Goal: Download file/media

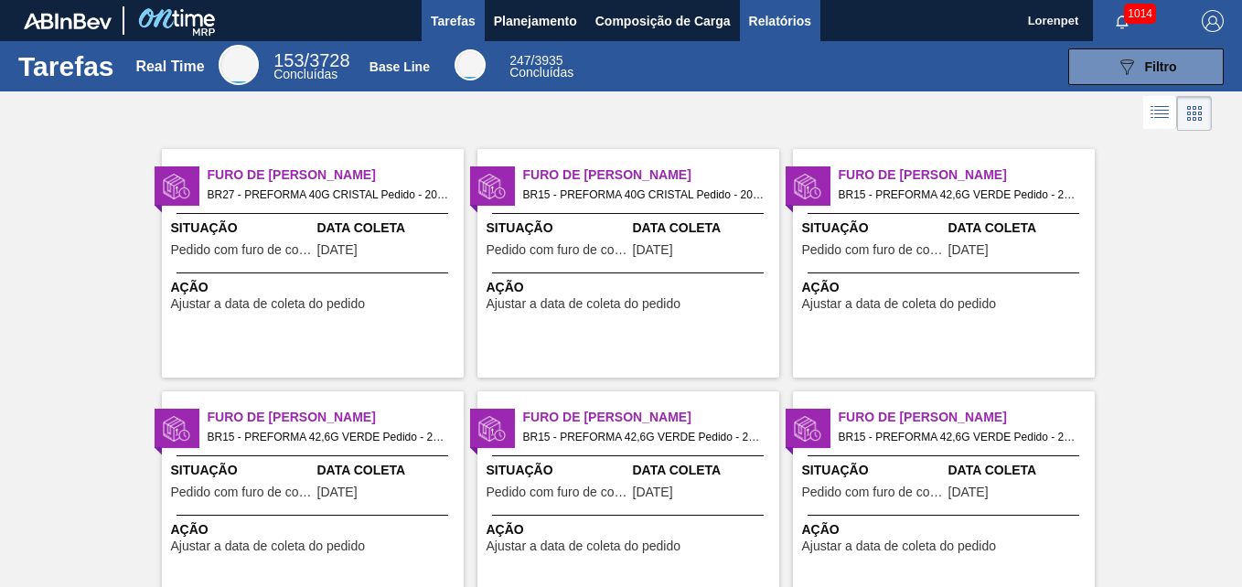
click at [774, 0] on body "Tarefas Planejamento Composição de Carga Relatórios Lorenpet 1014 Marcar todas …" at bounding box center [621, 0] width 1242 height 0
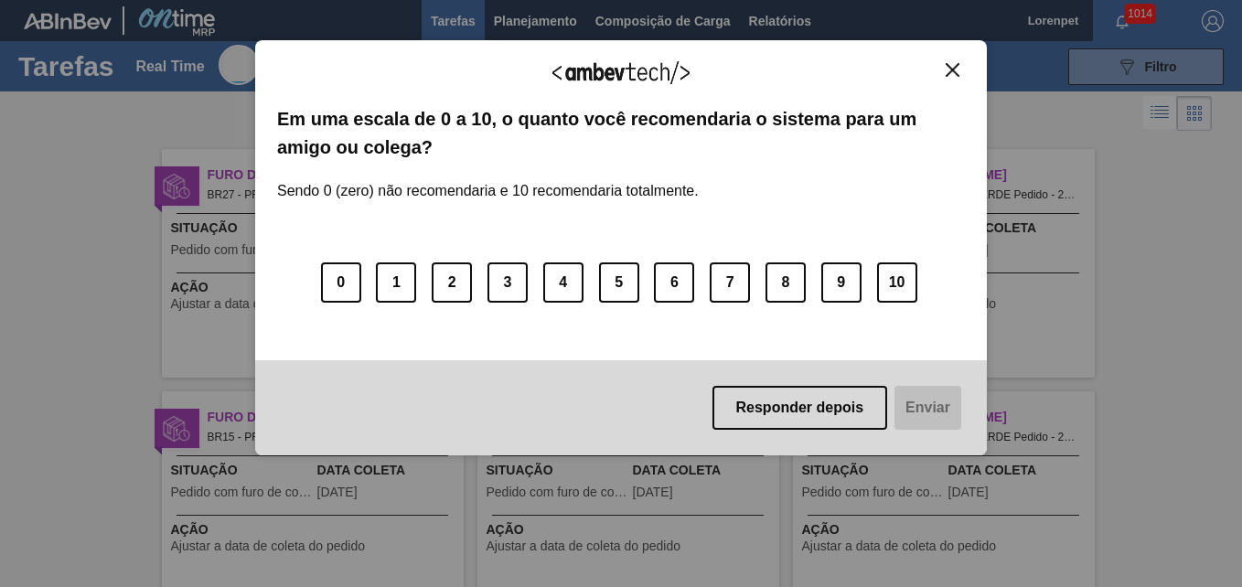
click at [961, 57] on div "Agradecemos seu feedback! Em uma escala de 0 a 10, o quanto você recomendaria o…" at bounding box center [621, 247] width 732 height 415
click at [950, 70] on img "Close" at bounding box center [953, 70] width 14 height 14
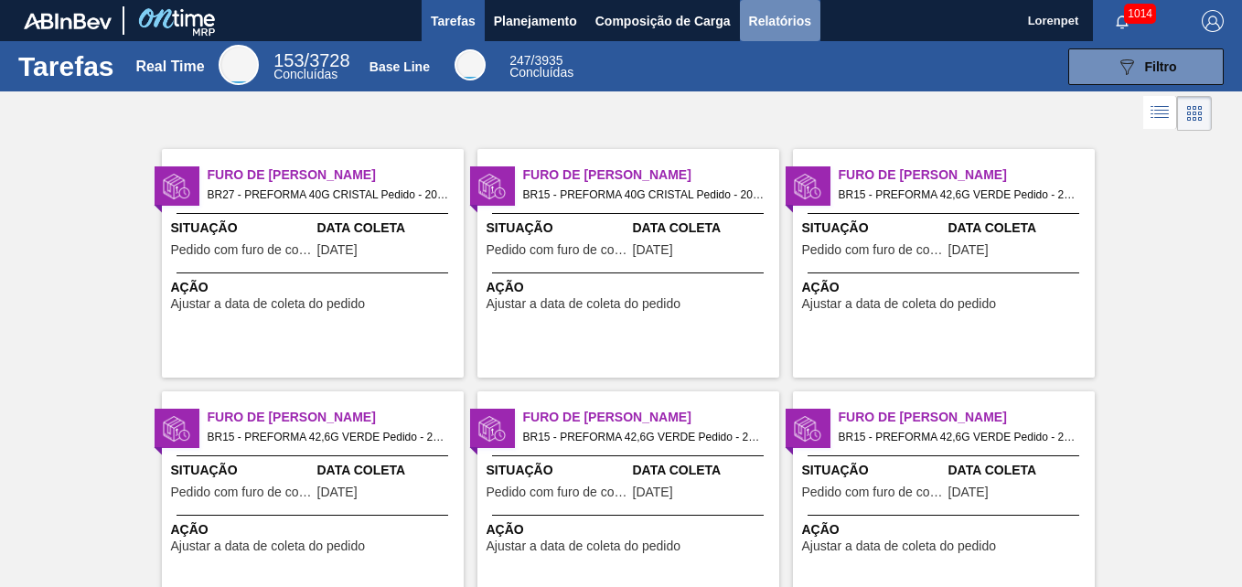
click at [767, 22] on span "Relatórios" at bounding box center [780, 21] width 62 height 22
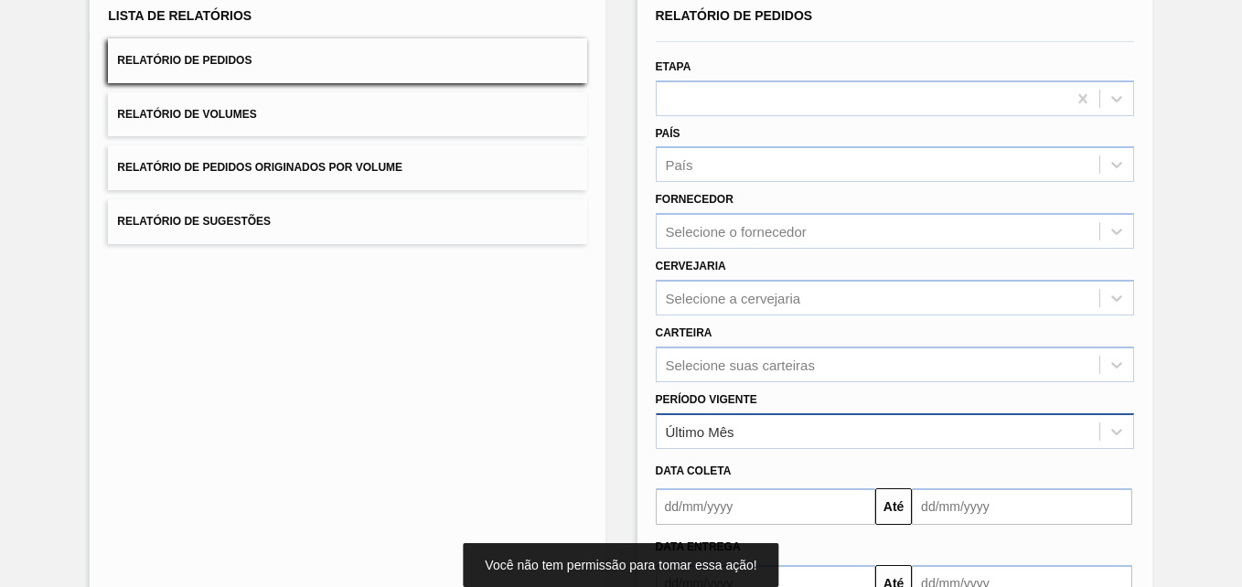
scroll to position [260, 0]
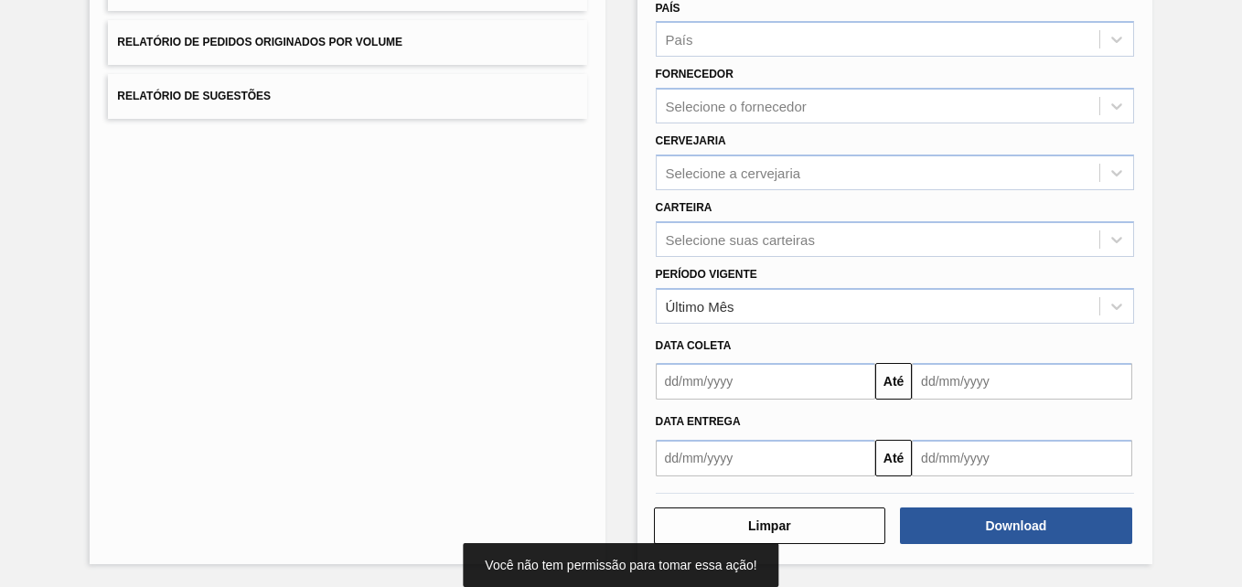
click at [745, 387] on input "text" at bounding box center [766, 381] width 220 height 37
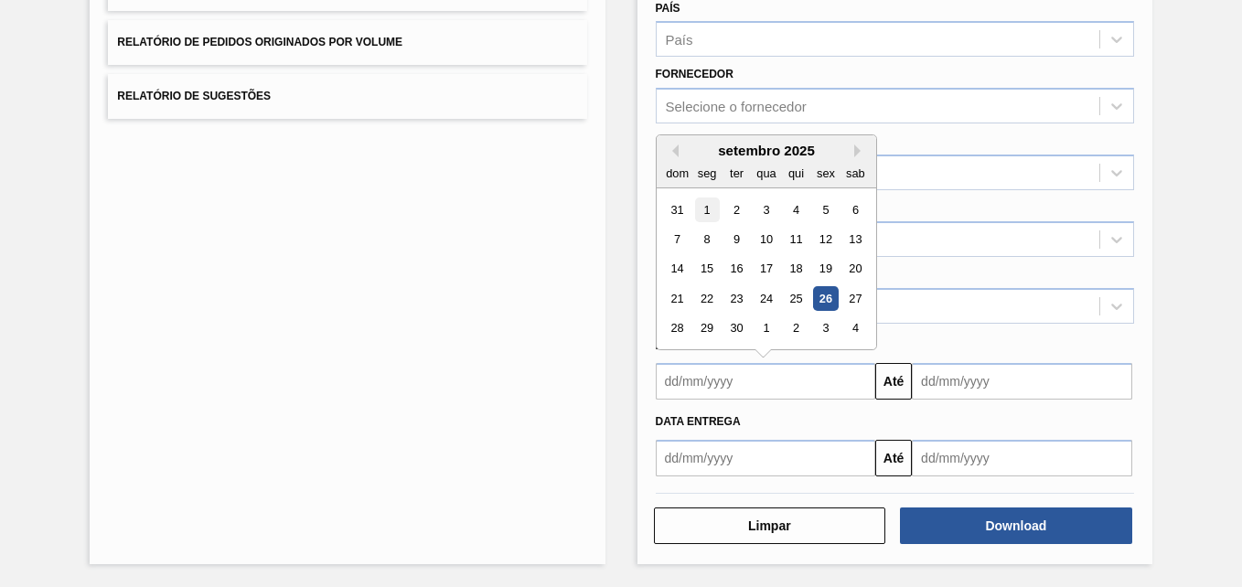
click at [702, 204] on div "1" at bounding box center [706, 210] width 25 height 25
type input "[DATE]"
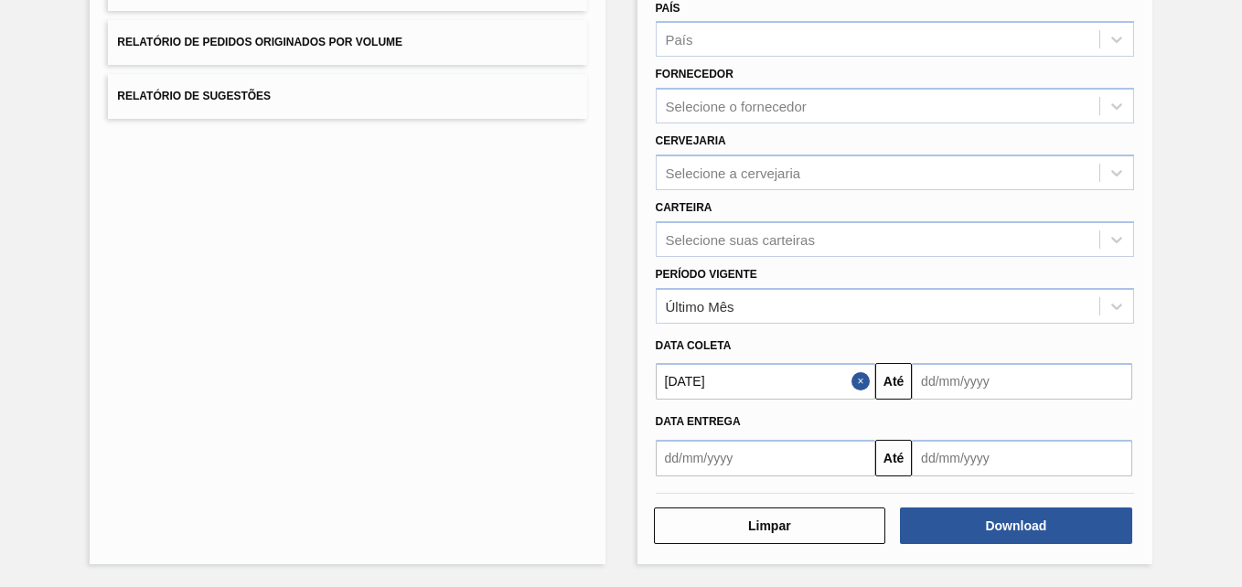
click at [930, 362] on div "[DATE] Até" at bounding box center [895, 379] width 493 height 41
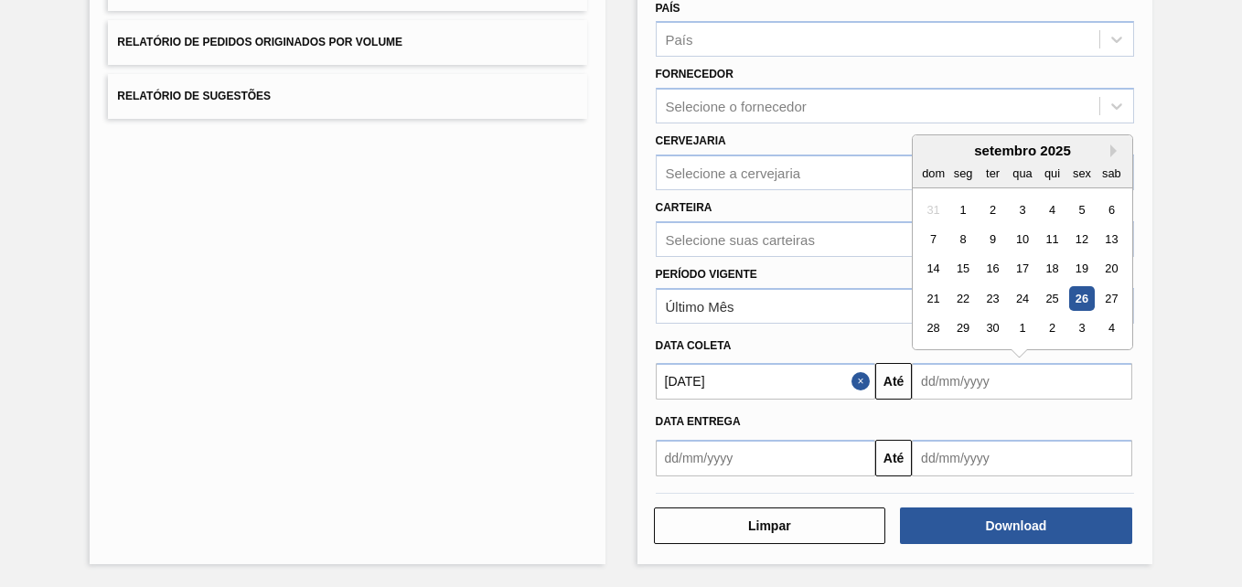
click at [942, 381] on input "text" at bounding box center [1022, 381] width 220 height 37
click at [1110, 332] on div "4" at bounding box center [1112, 329] width 25 height 25
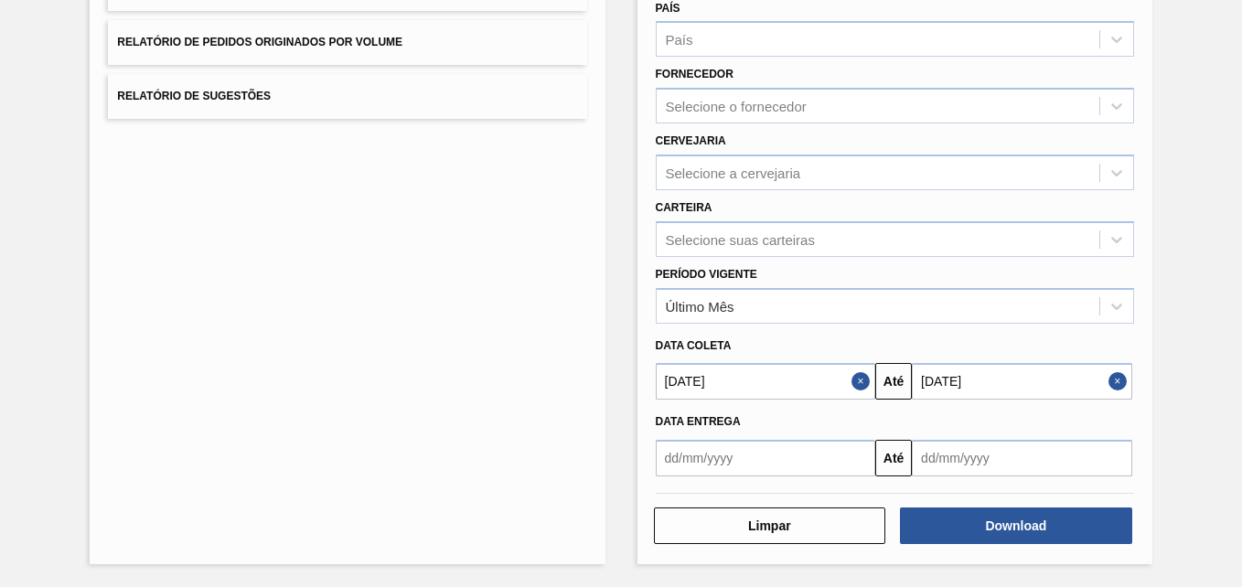
click at [1035, 382] on input "[DATE]" at bounding box center [1022, 381] width 220 height 37
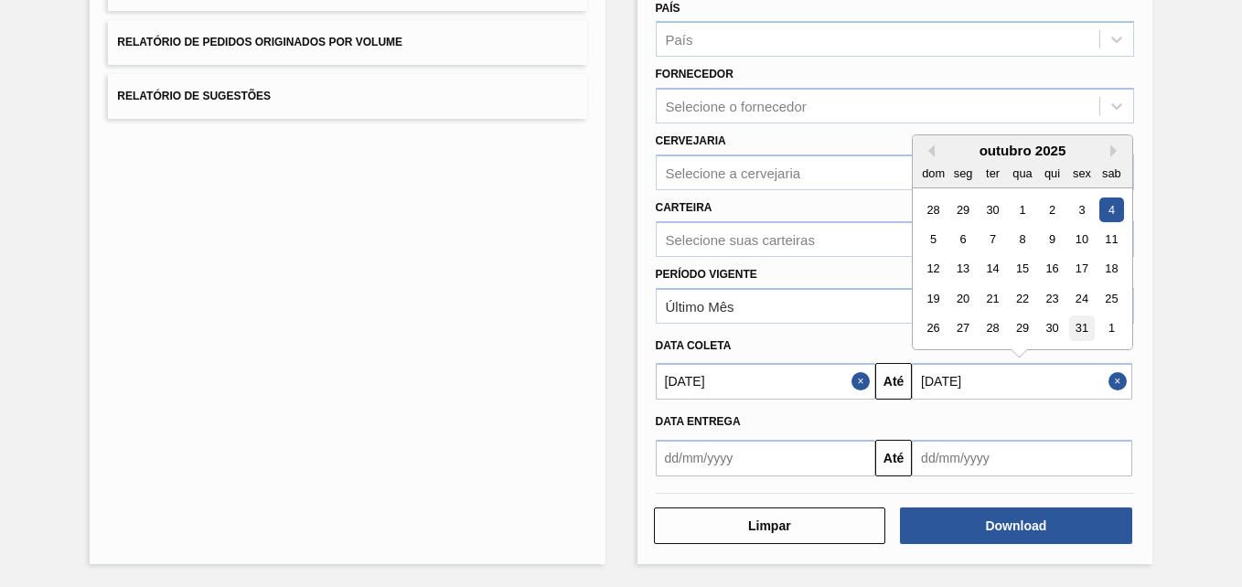
click at [1073, 325] on div "31" at bounding box center [1081, 329] width 25 height 25
type input "[DATE]"
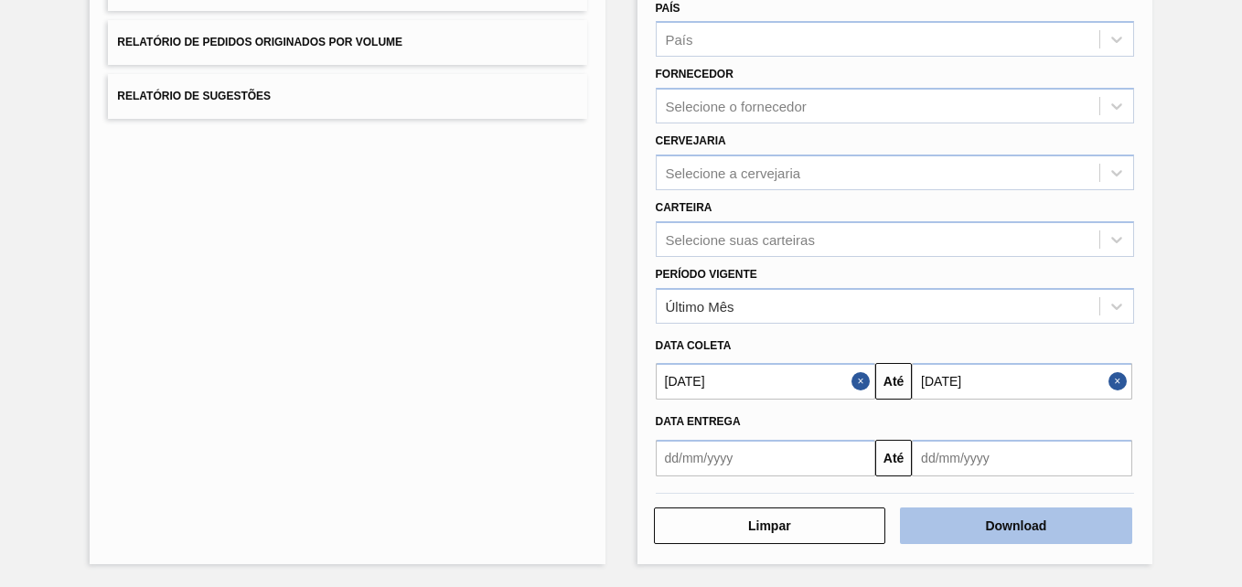
click at [995, 525] on button "Download" at bounding box center [1016, 526] width 232 height 37
